Goal: Information Seeking & Learning: Learn about a topic

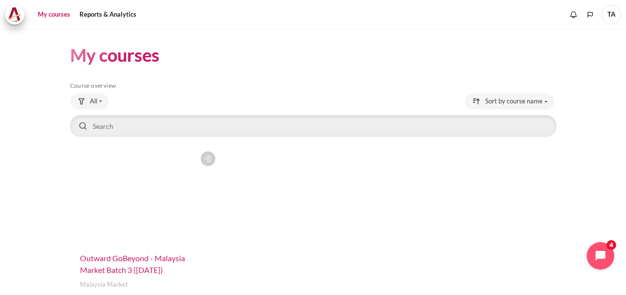
click at [123, 259] on span "Outward GoBeyond - Malaysia Market Batch 3 ([DATE])" at bounding box center [132, 264] width 105 height 21
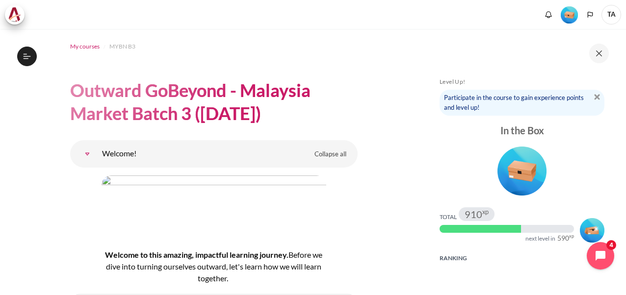
click at [79, 48] on span "My courses" at bounding box center [84, 46] width 29 height 9
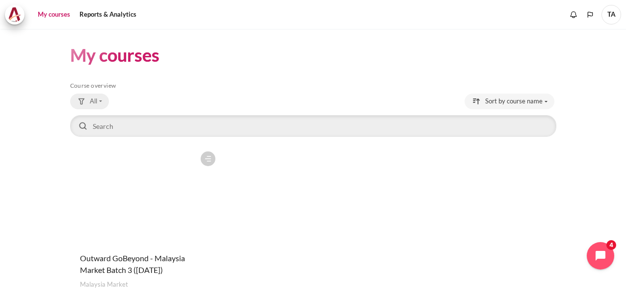
click at [85, 99] on div "Grouping drop-down menu" at bounding box center [81, 101] width 9 height 9
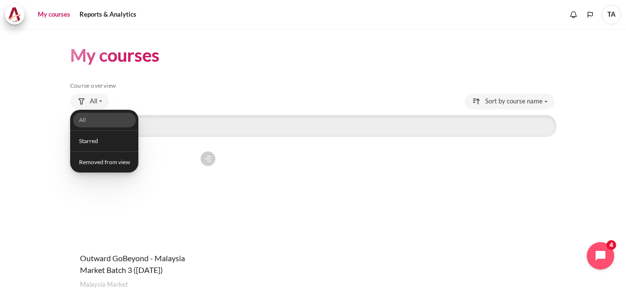
click at [262, 168] on div "Course is starred Actions for course Outward GoBeyond - Malaysia Market Batch 3…" at bounding box center [313, 232] width 486 height 171
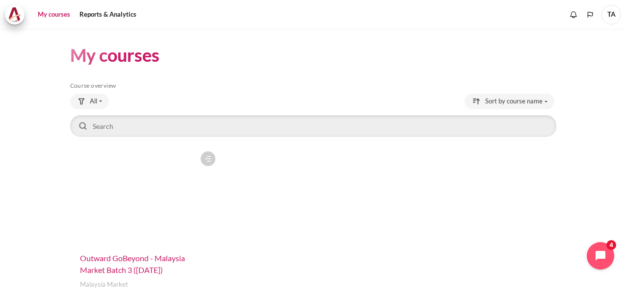
click at [101, 259] on span "Outward GoBeyond - Malaysia Market Batch 3 ([DATE])" at bounding box center [132, 264] width 105 height 21
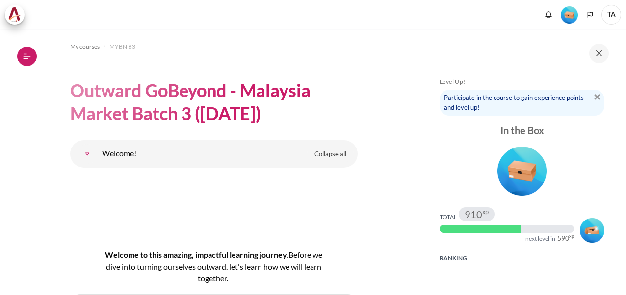
click at [27, 61] on button "Open course index" at bounding box center [27, 57] width 20 height 20
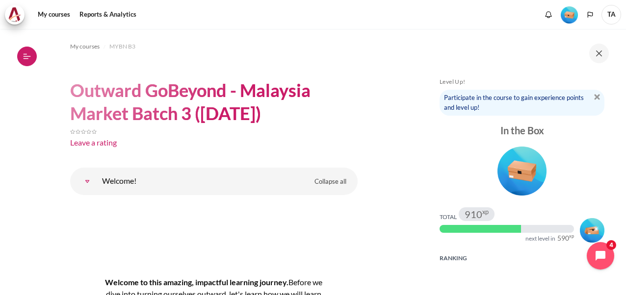
click at [28, 60] on icon at bounding box center [27, 56] width 9 height 9
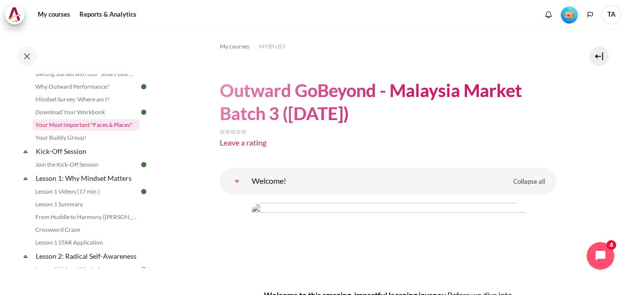
scroll to position [98, 0]
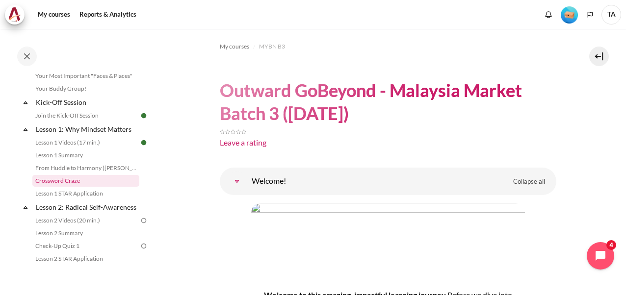
click at [66, 179] on link "Crossword Craze" at bounding box center [85, 181] width 107 height 12
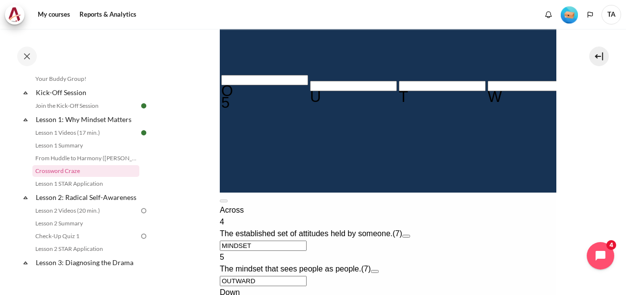
scroll to position [540, 0]
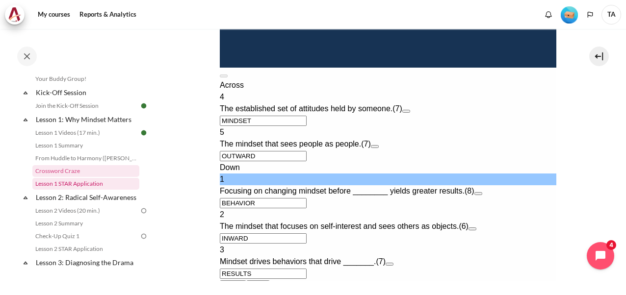
click at [93, 189] on link "Lesson 1 STAR Application" at bounding box center [85, 184] width 107 height 12
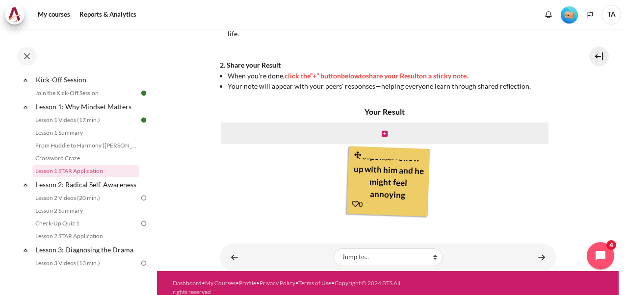
scroll to position [329, 0]
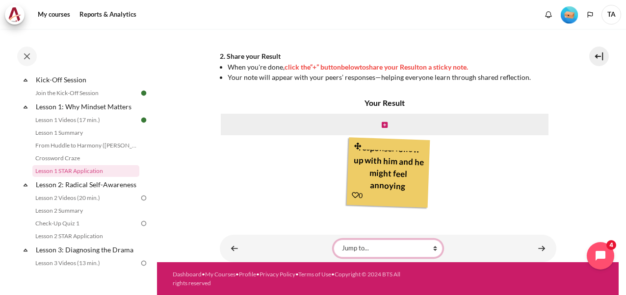
click at [363, 250] on select "Jump to... Getting Started with Our 'Smart-Learning' Platform Why Outward Perfo…" at bounding box center [388, 249] width 109 height 18
click at [526, 151] on div "Your Result colleague that always been late response. follow up with him and he…" at bounding box center [385, 154] width 330 height 114
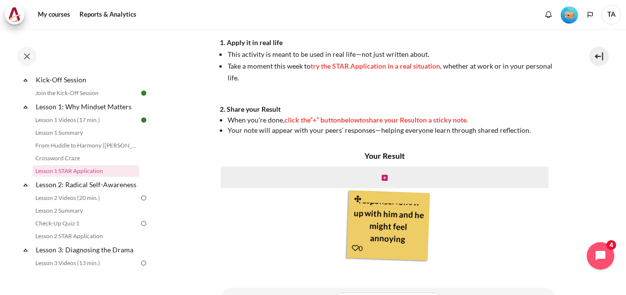
scroll to position [280, 0]
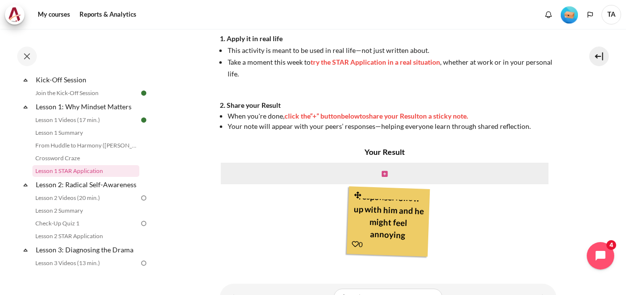
click at [382, 172] on icon "Content" at bounding box center [385, 174] width 6 height 7
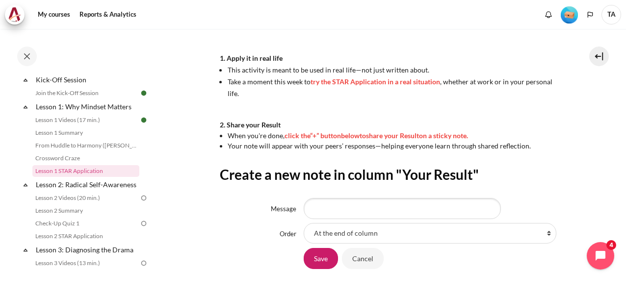
scroll to position [275, 0]
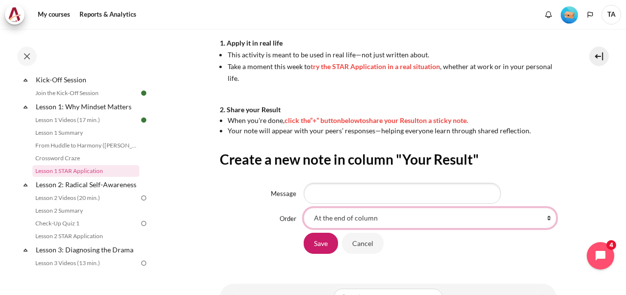
click at [513, 215] on select "At the end of column First place in column After 'colleague that always been la…" at bounding box center [430, 218] width 253 height 21
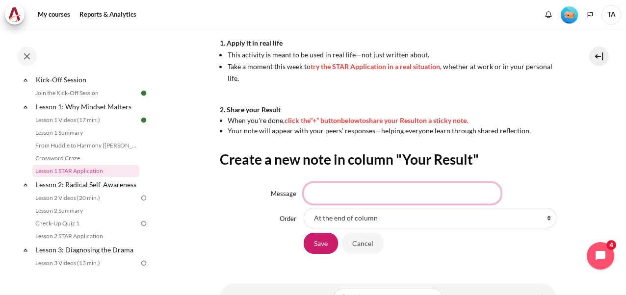
click at [456, 191] on input "Message" at bounding box center [402, 193] width 197 height 21
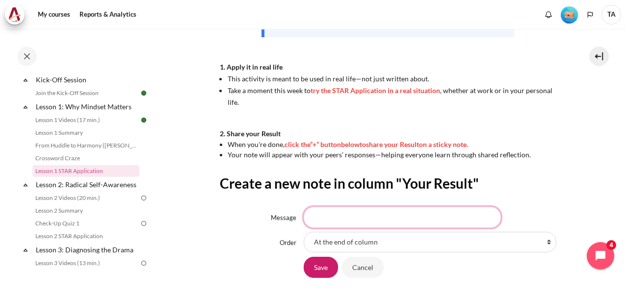
scroll to position [294, 0]
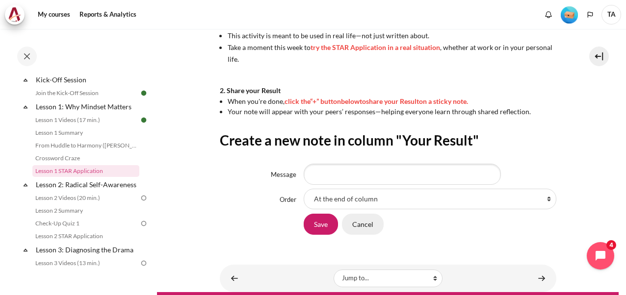
click at [361, 217] on input "Cancel" at bounding box center [363, 224] width 42 height 21
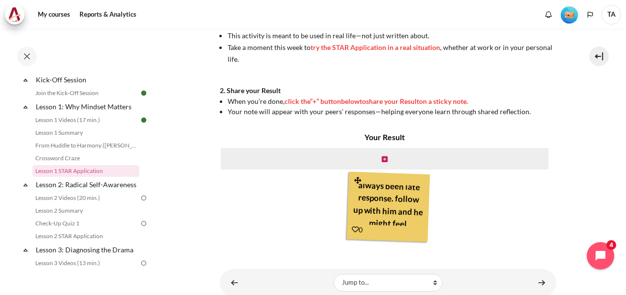
scroll to position [35, 0]
click at [354, 180] on icon "Content" at bounding box center [357, 180] width 9 height 7
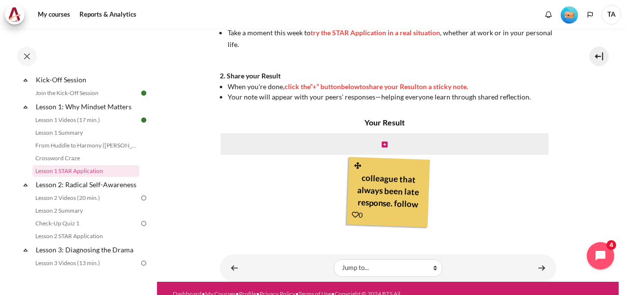
scroll to position [329, 0]
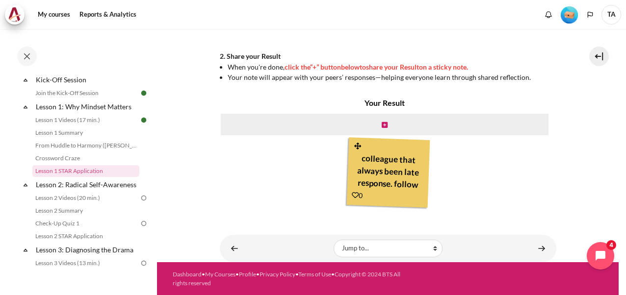
click at [414, 120] on div "Content" at bounding box center [385, 125] width 330 height 24
click at [374, 124] on div "Content" at bounding box center [385, 125] width 330 height 24
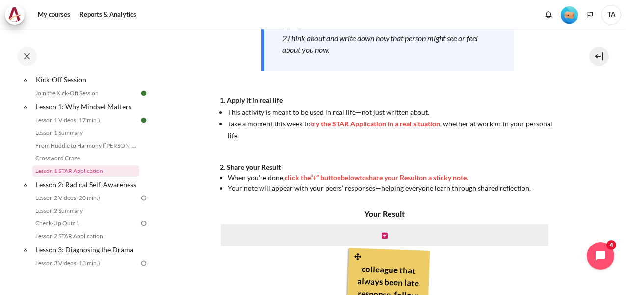
scroll to position [231, 0]
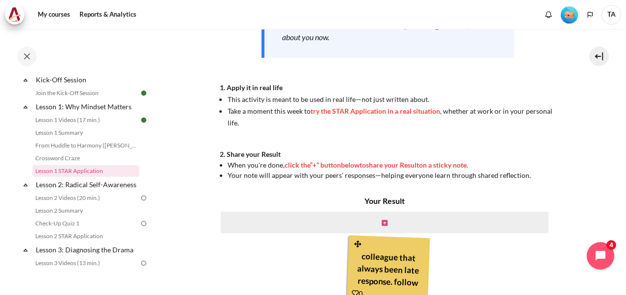
click at [384, 222] on icon "Content" at bounding box center [385, 223] width 6 height 7
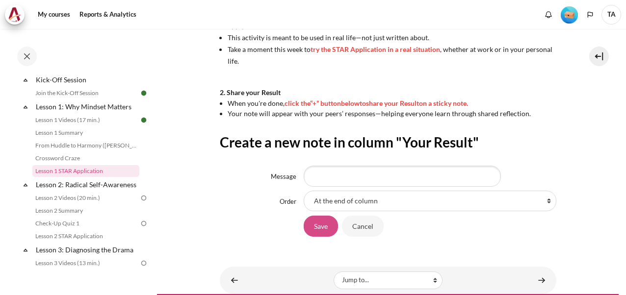
scroll to position [294, 0]
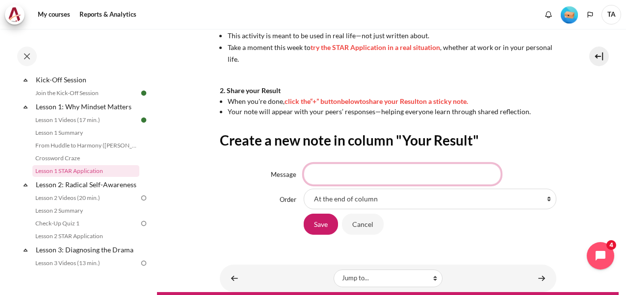
click at [325, 179] on input "Message" at bounding box center [402, 174] width 197 height 21
drag, startPoint x: 487, startPoint y: 176, endPoint x: 516, endPoint y: 175, distance: 28.5
click at [516, 175] on div "My daughter. I noticed that I've been forcing her to study and complete her sch…" at bounding box center [430, 174] width 253 height 21
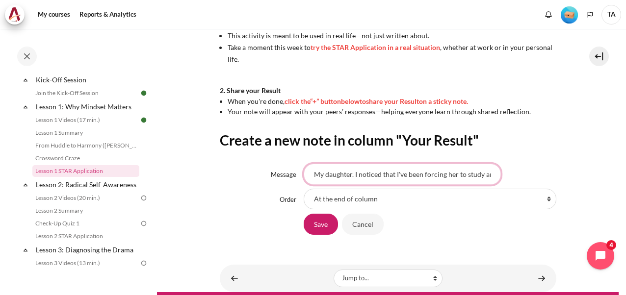
drag, startPoint x: 398, startPoint y: 172, endPoint x: 263, endPoint y: 167, distance: 134.5
click at [114, 161] on div "Skip to main content Open course index Completed 16% 4 / 25 Expand Collapse" at bounding box center [313, 147] width 626 height 295
click at [312, 175] on input "My daughter. I noticed that I've been forcing her to study and complete her sch…" at bounding box center [402, 174] width 197 height 21
type input "i"
drag, startPoint x: 396, startPoint y: 175, endPoint x: 132, endPoint y: 170, distance: 263.5
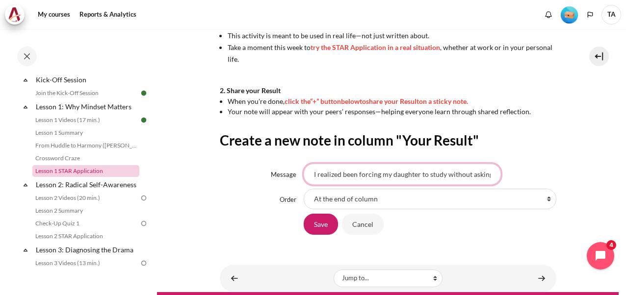
click at [132, 170] on div "Skip to main content Open course index Completed 16% 4 / 25 Expand Collapse" at bounding box center [313, 147] width 626 height 295
click at [409, 174] on input "I realized been forcing my daughter to study without asking about her problem." at bounding box center [402, 174] width 197 height 21
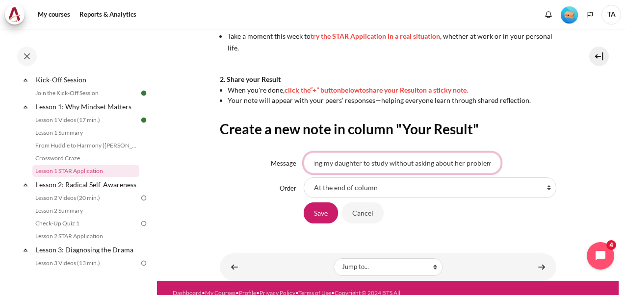
scroll to position [324, 0]
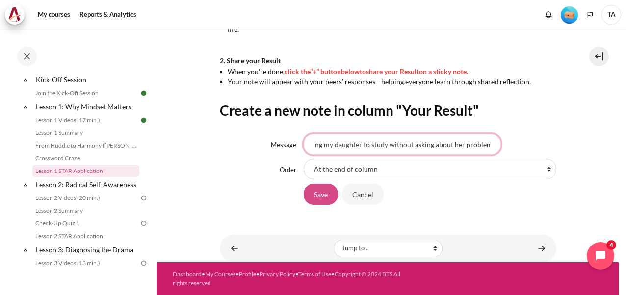
type input "I realized been forcing my daughter to study without asking about her problem."
click at [322, 195] on input "Save" at bounding box center [321, 194] width 34 height 21
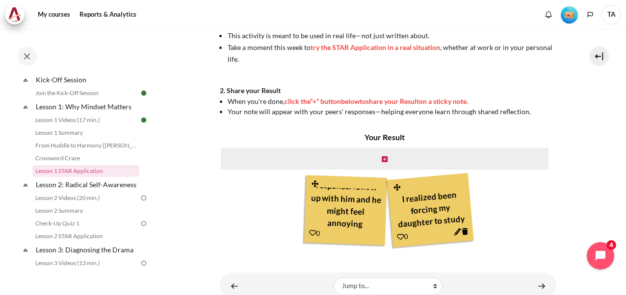
scroll to position [333, 0]
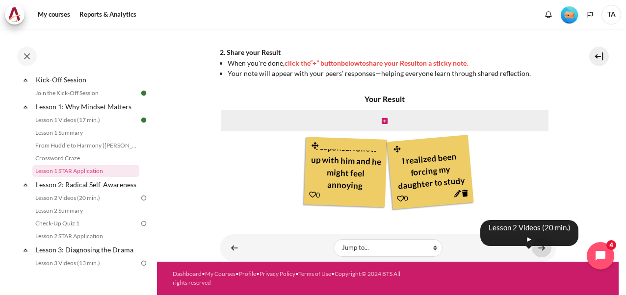
click at [537, 247] on link "Content" at bounding box center [542, 247] width 20 height 19
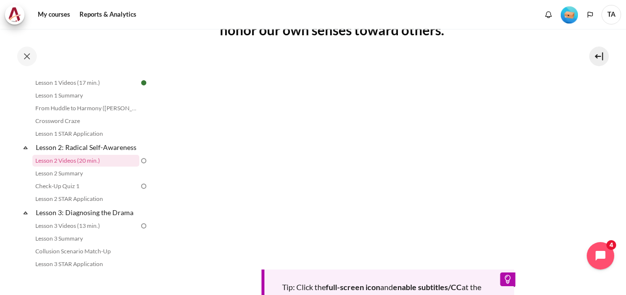
scroll to position [245, 0]
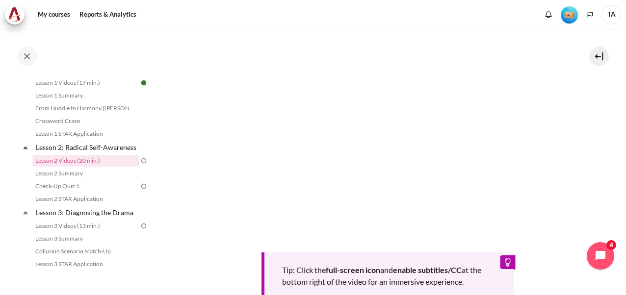
click at [593, 174] on section "My courses MYBN B3 Lesson 2: Radical Self-Awareness Lesson 2 Videos (20 min.) L…" at bounding box center [388, 108] width 462 height 648
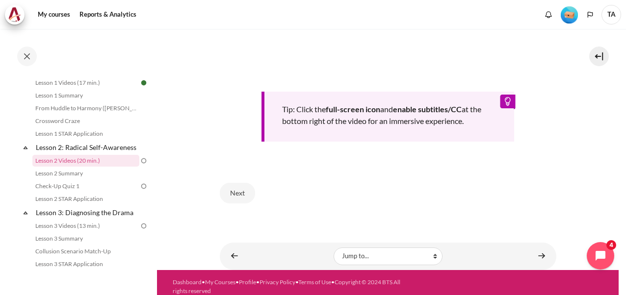
scroll to position [411, 0]
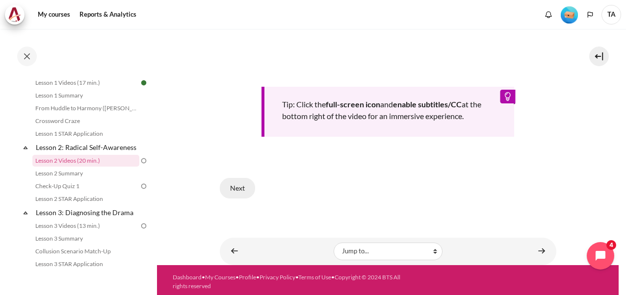
click at [234, 183] on button "Next" at bounding box center [237, 188] width 35 height 21
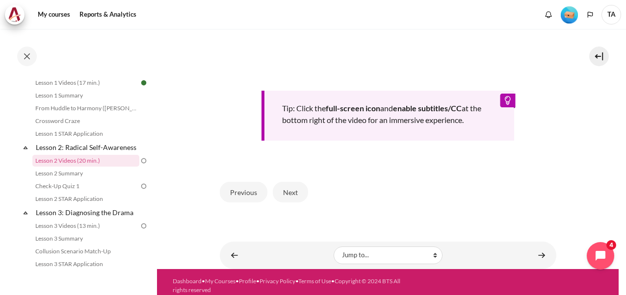
scroll to position [447, 0]
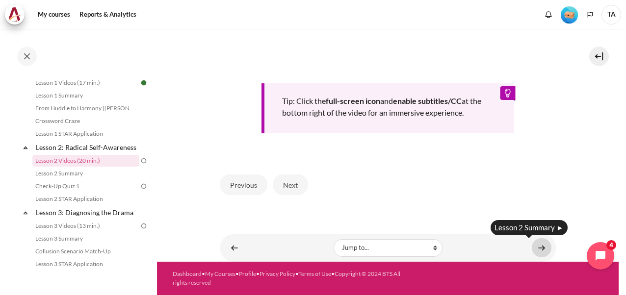
click at [536, 249] on link "Content" at bounding box center [542, 247] width 20 height 19
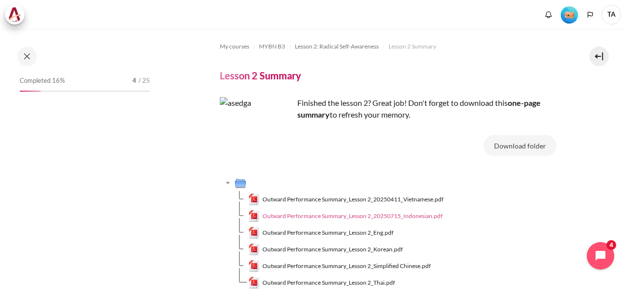
scroll to position [171, 0]
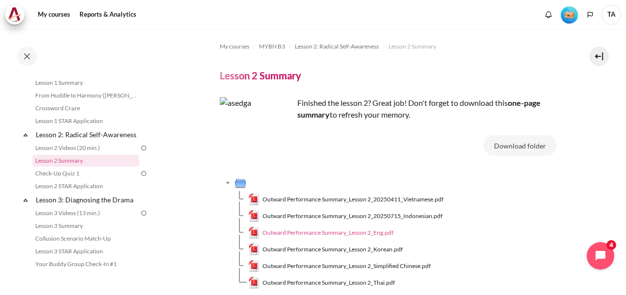
click at [378, 233] on span "Outward Performance Summary_Lesson 2_Eng.pdf" at bounding box center [328, 233] width 131 height 9
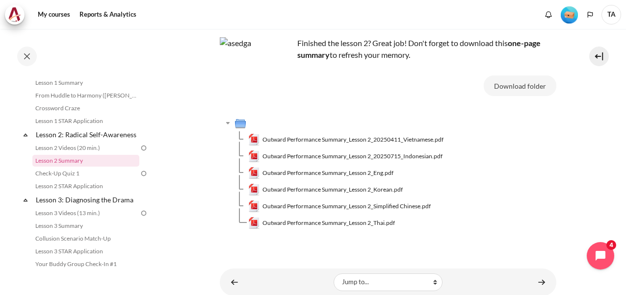
scroll to position [94, 0]
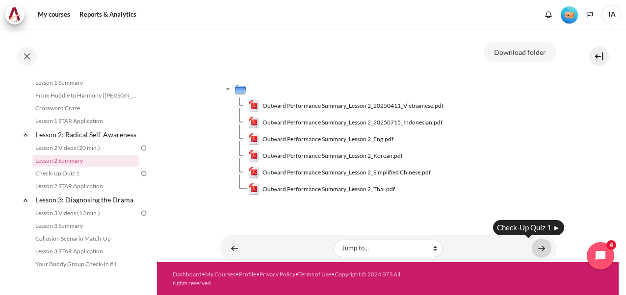
click at [535, 246] on link "Content" at bounding box center [542, 248] width 20 height 19
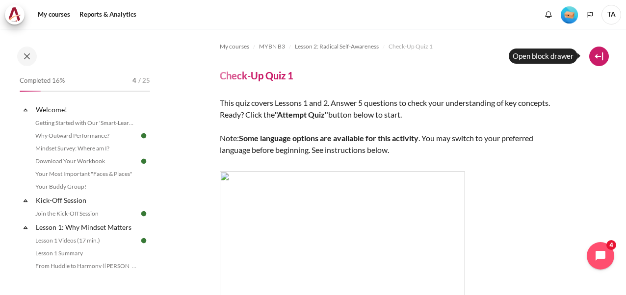
click at [601, 55] on button at bounding box center [599, 57] width 20 height 20
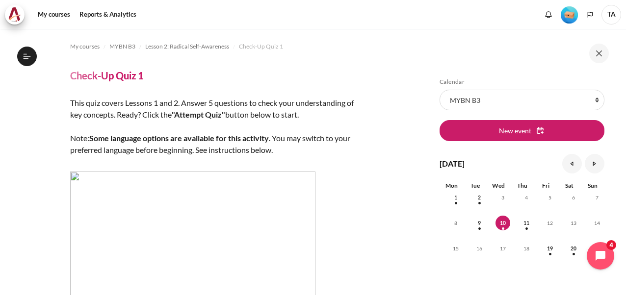
click at [572, 18] on img "Level #1" at bounding box center [569, 14] width 17 height 17
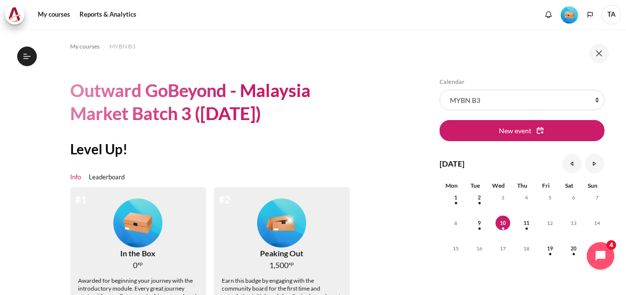
drag, startPoint x: 448, startPoint y: 76, endPoint x: 562, endPoint y: 71, distance: 113.5
click at [449, 75] on div "Skip Calendar Calendar List of courses All courses MYBN B3 New event September …" at bounding box center [523, 162] width 206 height 266
click at [597, 53] on button at bounding box center [599, 54] width 20 height 20
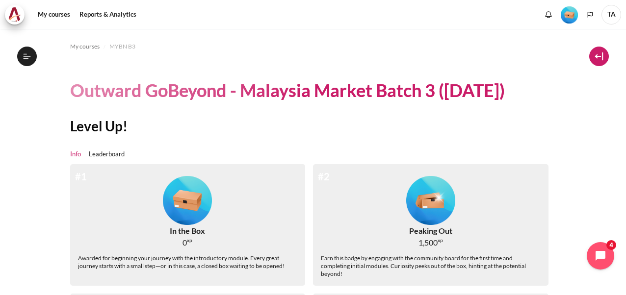
click at [604, 54] on button at bounding box center [599, 57] width 20 height 20
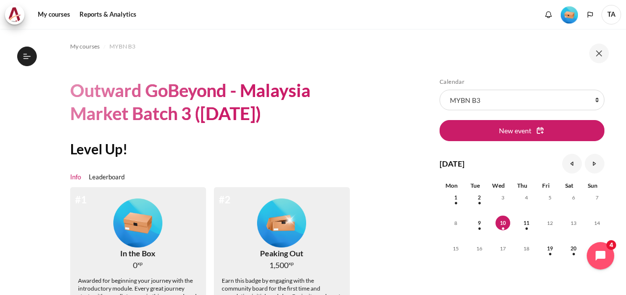
click at [600, 53] on button at bounding box center [599, 54] width 20 height 20
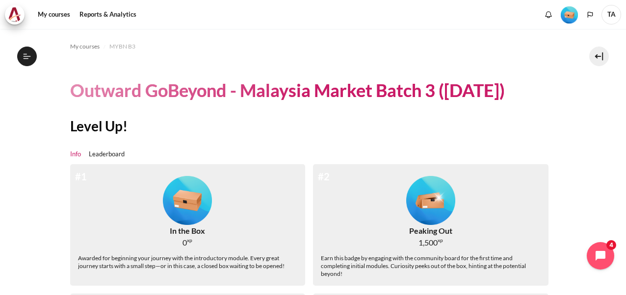
click at [569, 12] on img "Level #1" at bounding box center [569, 14] width 17 height 17
click at [98, 155] on link "Leaderboard" at bounding box center [107, 155] width 36 height 10
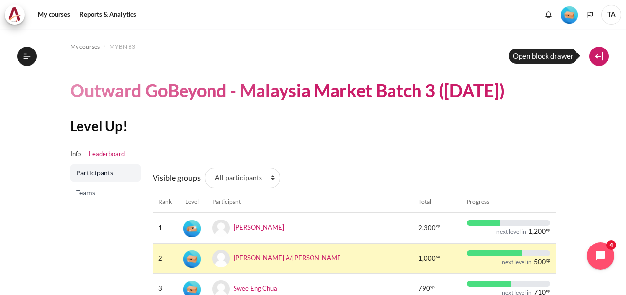
click at [605, 54] on button at bounding box center [599, 57] width 20 height 20
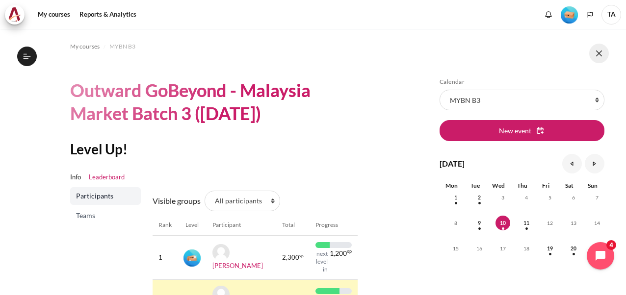
click at [604, 55] on button at bounding box center [599, 54] width 20 height 20
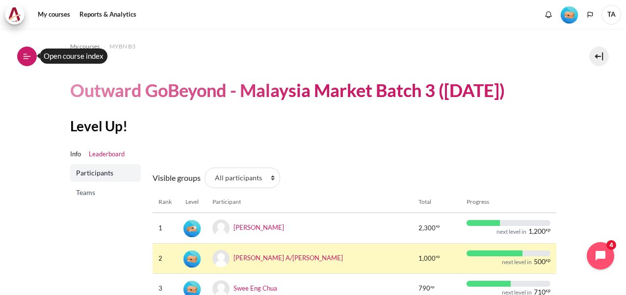
click at [24, 53] on icon at bounding box center [27, 56] width 9 height 9
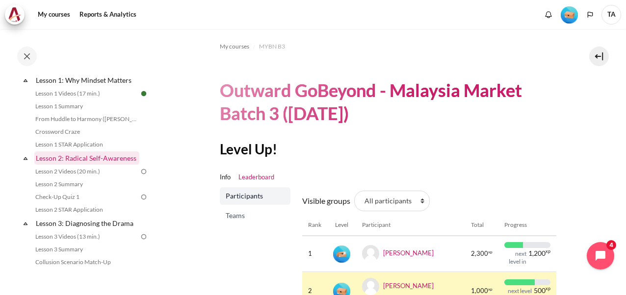
scroll to position [196, 0]
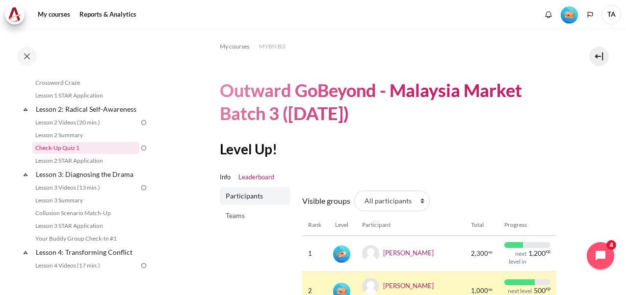
click at [72, 154] on link "Check-Up Quiz 1" at bounding box center [85, 148] width 107 height 12
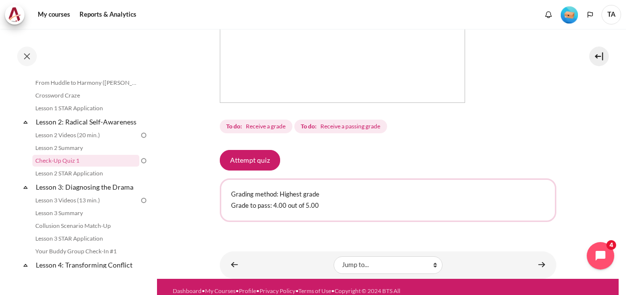
scroll to position [330, 0]
